Goal: Obtain resource: Download file/media

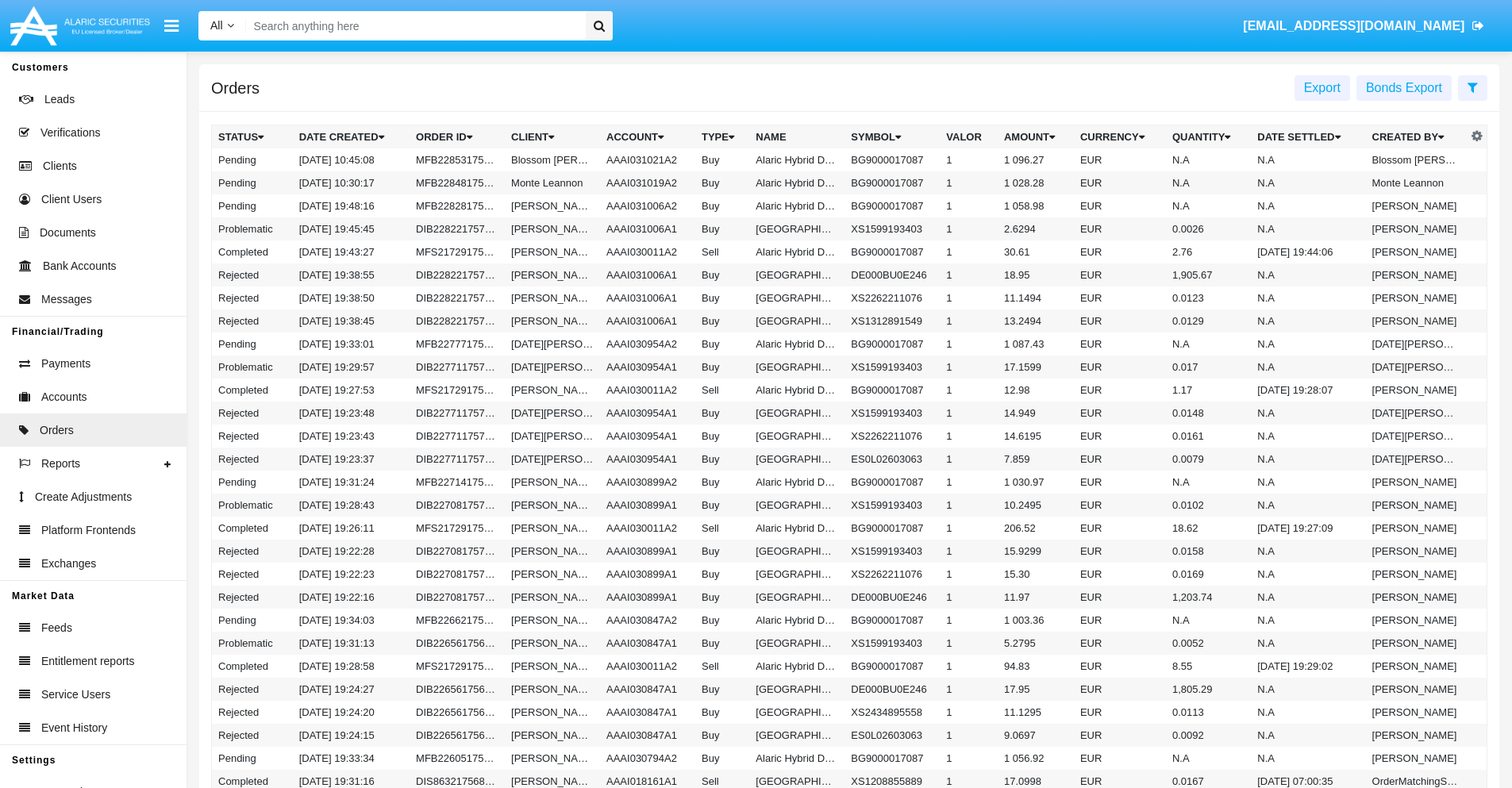
click at [1322, 87] on span "Export" at bounding box center [1323, 88] width 37 height 14
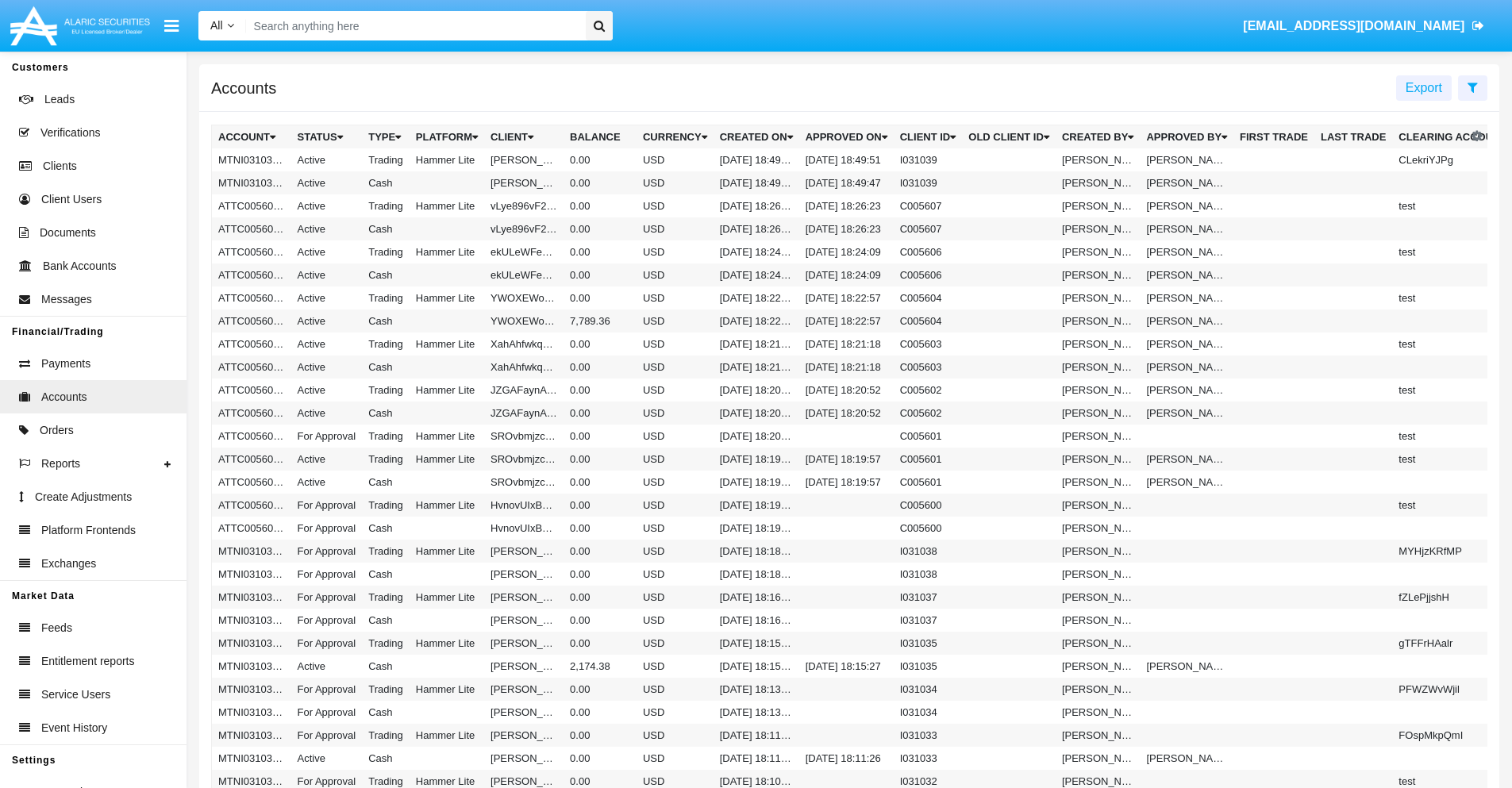
click at [1424, 87] on span "Export" at bounding box center [1424, 88] width 37 height 14
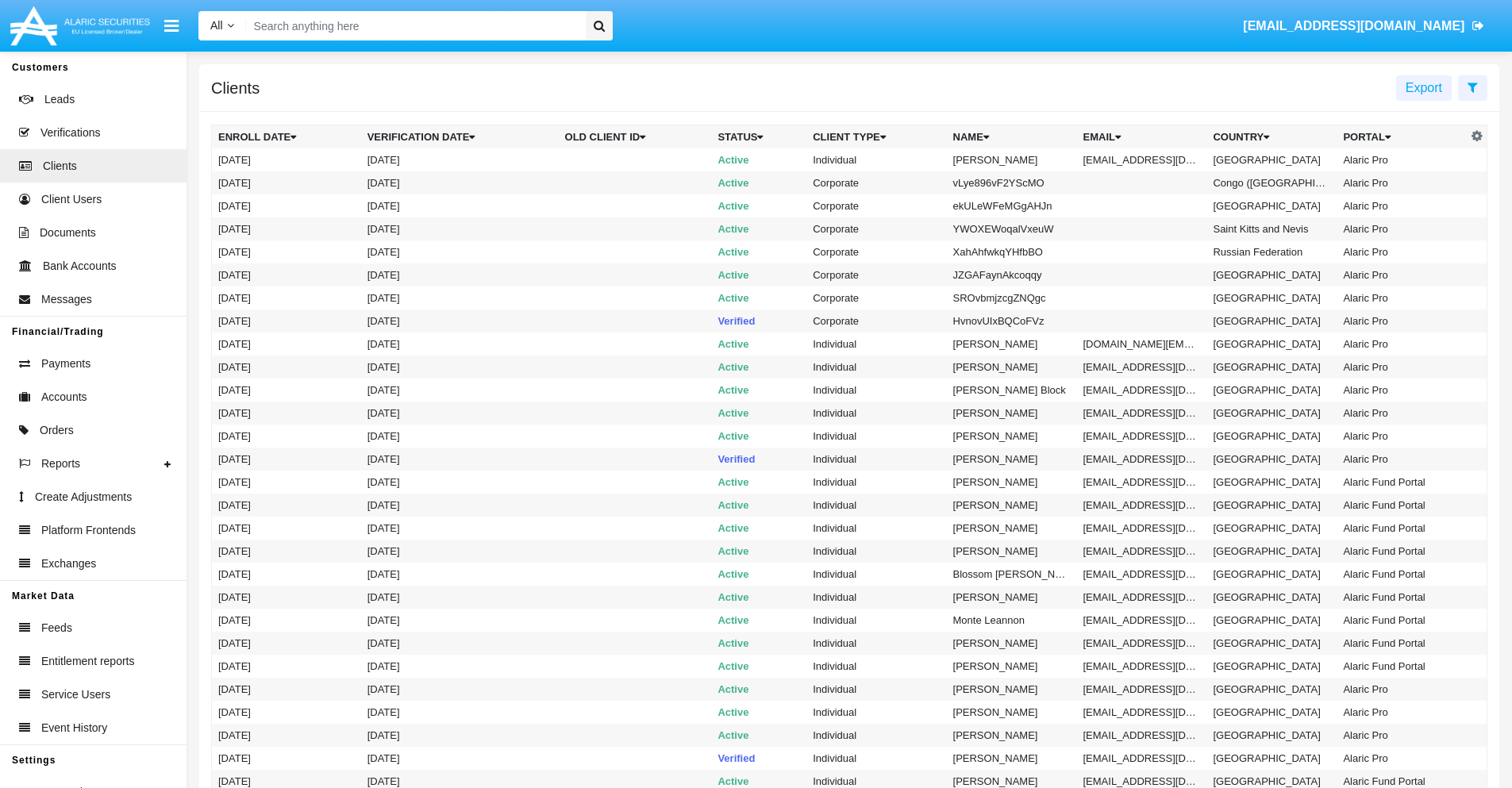
click at [1424, 87] on span "Export" at bounding box center [1424, 88] width 37 height 14
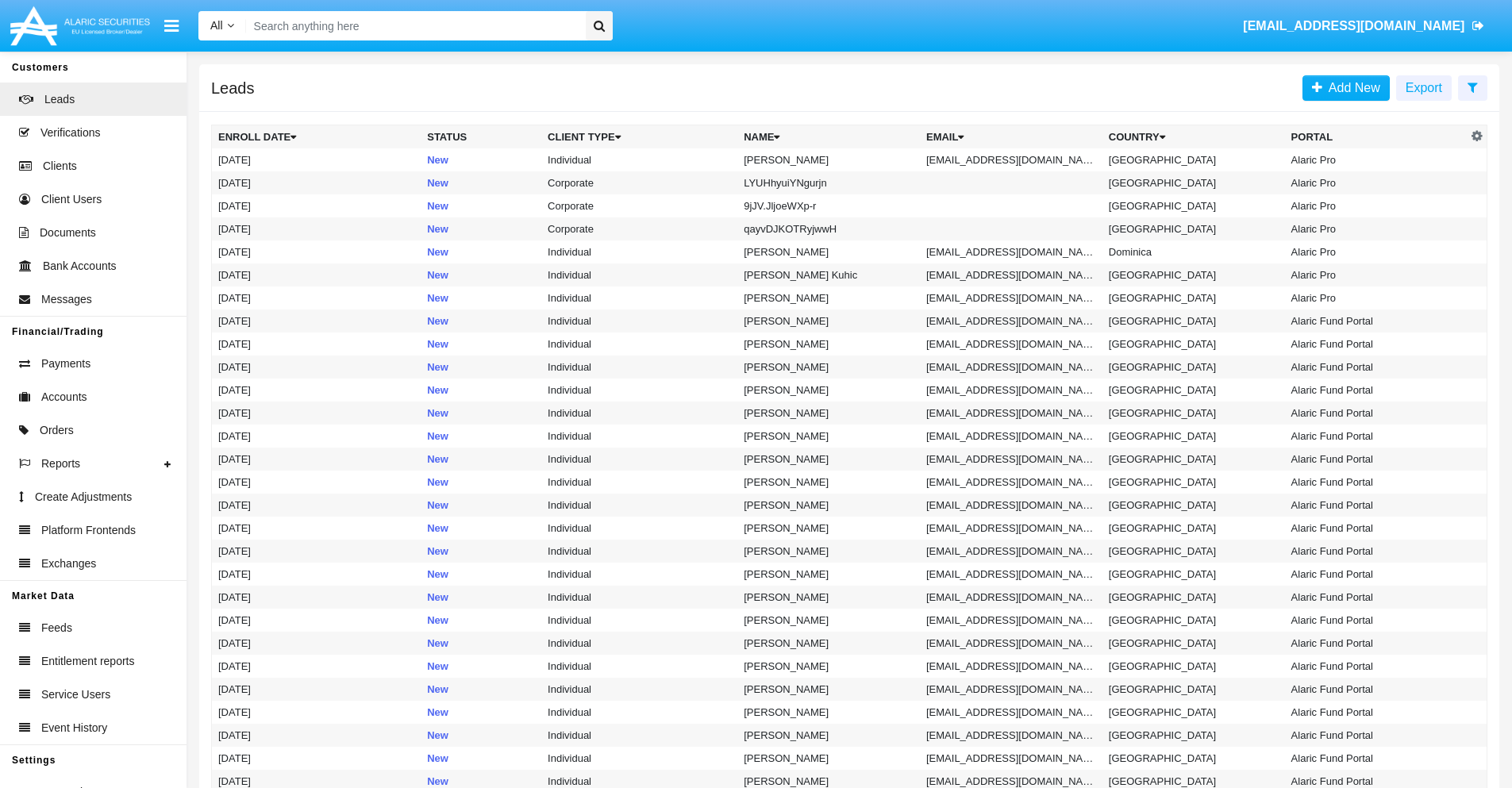
click at [1424, 87] on span "Export" at bounding box center [1424, 88] width 37 height 14
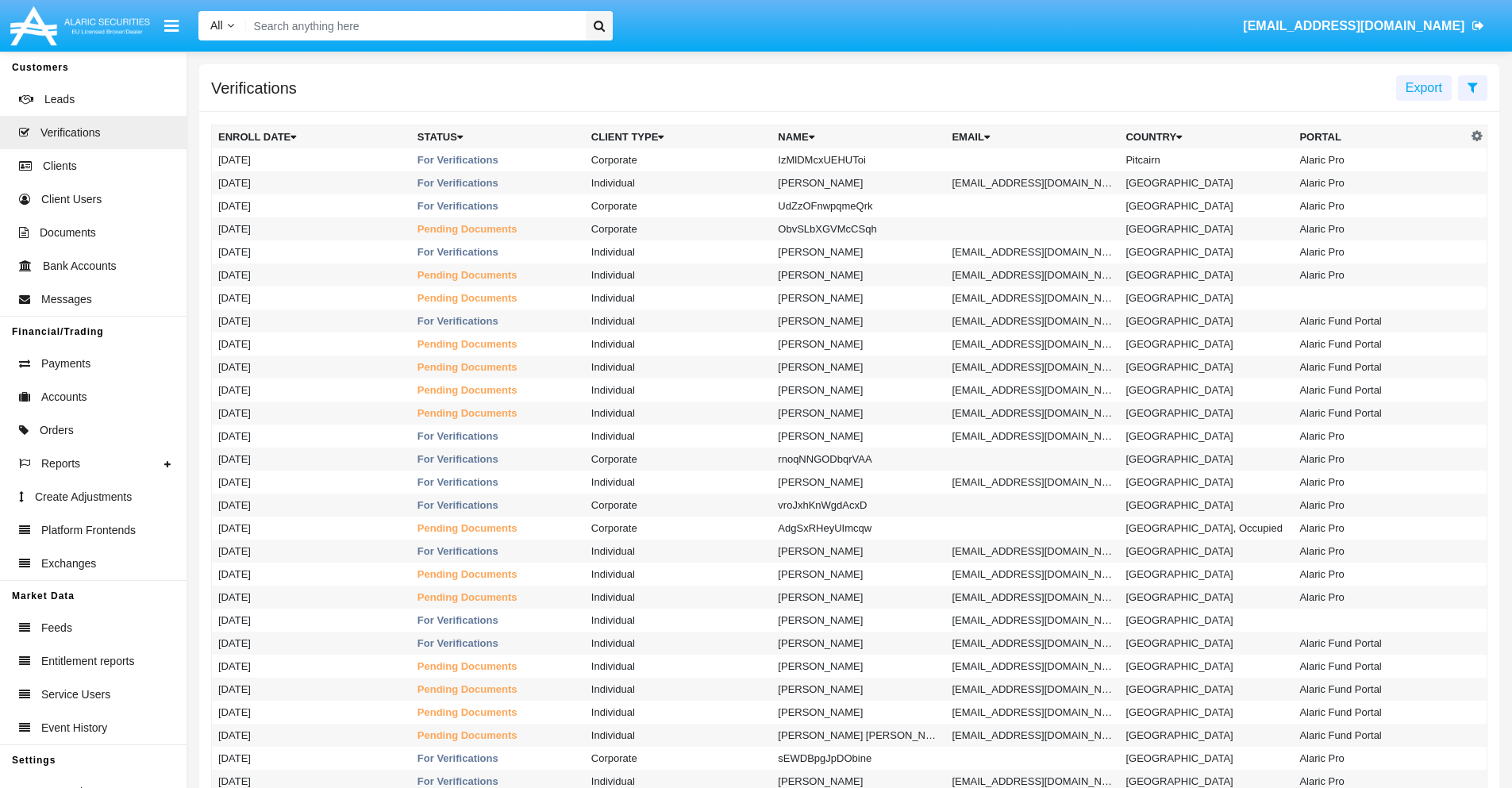
click at [1424, 87] on span "Export" at bounding box center [1424, 88] width 37 height 14
